Goal: Contribute content

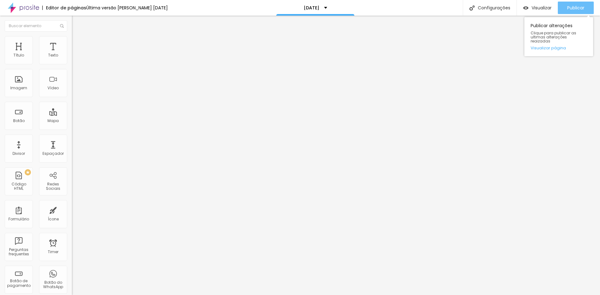
click at [573, 7] on span "Publicar" at bounding box center [575, 7] width 17 height 5
click at [568, 6] on span "Publicar" at bounding box center [575, 7] width 17 height 5
click at [577, 8] on span "Publicar" at bounding box center [575, 7] width 17 height 5
click at [577, 10] on span "Publicar" at bounding box center [575, 7] width 17 height 5
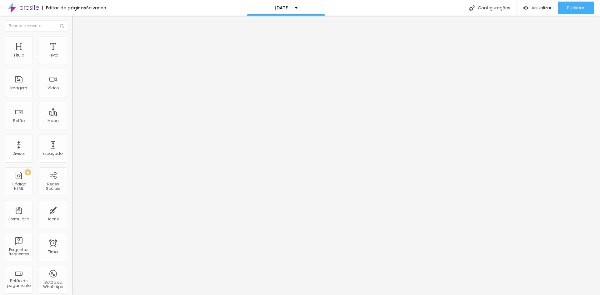
click at [72, 54] on span "Trocar imagem" at bounding box center [89, 50] width 34 height 5
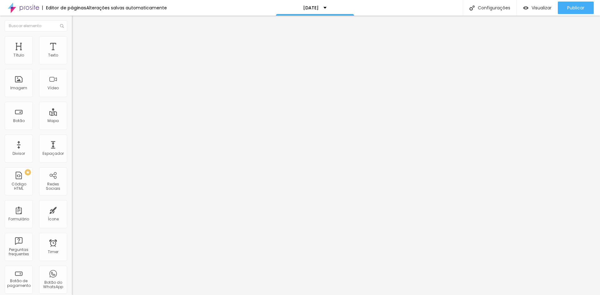
click at [582, 12] on div "Publicar" at bounding box center [575, 8] width 17 height 12
